Goal: Task Accomplishment & Management: Manage account settings

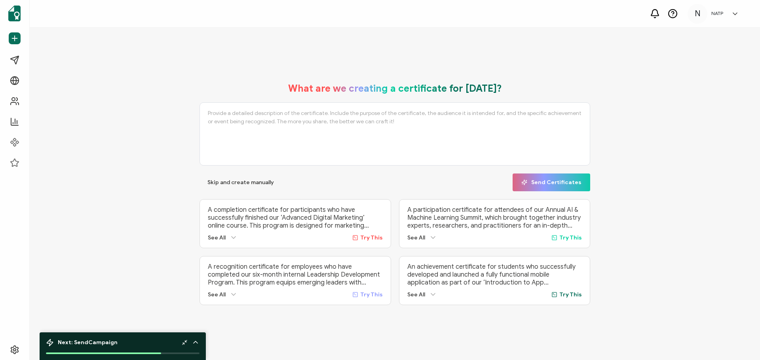
click at [166, 61] on div "What are we creating a certificate for [DATE]? Skip and create manually Send Ce…" at bounding box center [395, 194] width 730 height 333
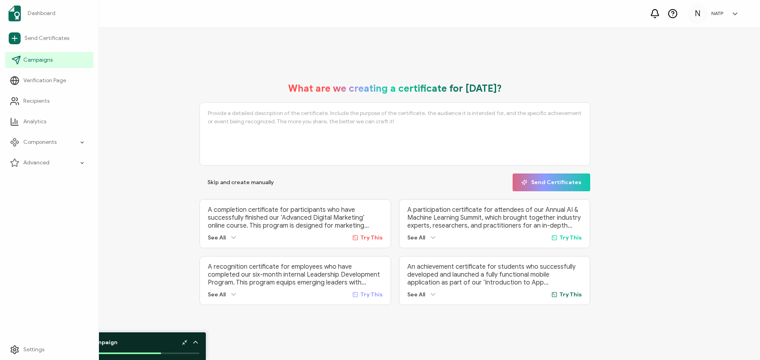
click at [35, 62] on span "Campaigns" at bounding box center [37, 60] width 29 height 8
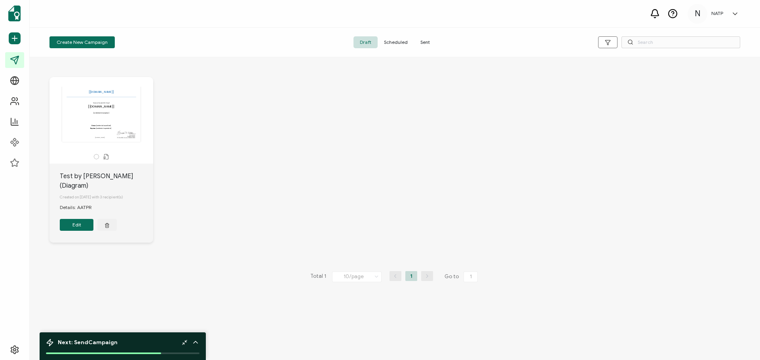
click at [83, 219] on button "Edit" at bounding box center [77, 225] width 34 height 12
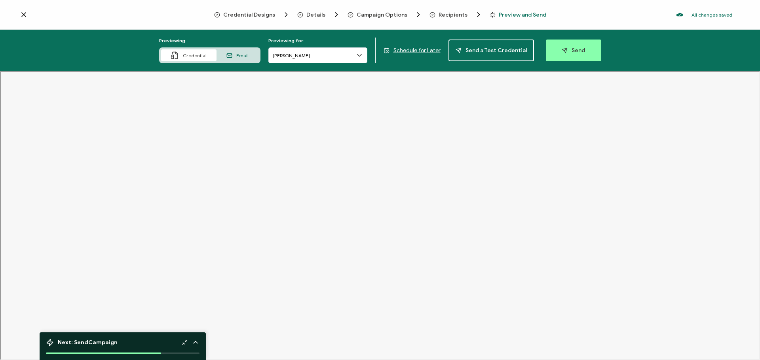
click at [22, 13] on icon at bounding box center [24, 15] width 4 height 4
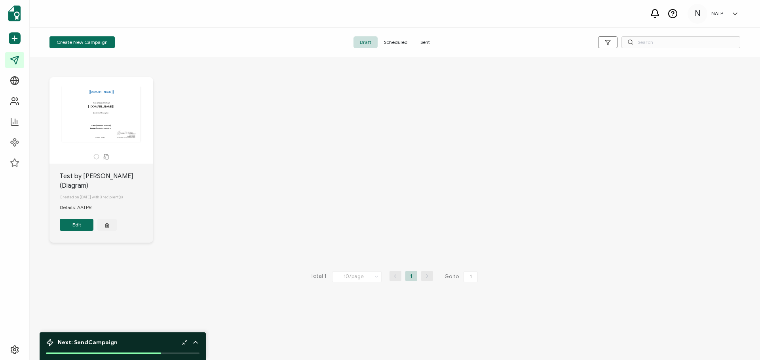
click at [676, 13] on icon at bounding box center [672, 14] width 10 height 10
